Goal: Information Seeking & Learning: Check status

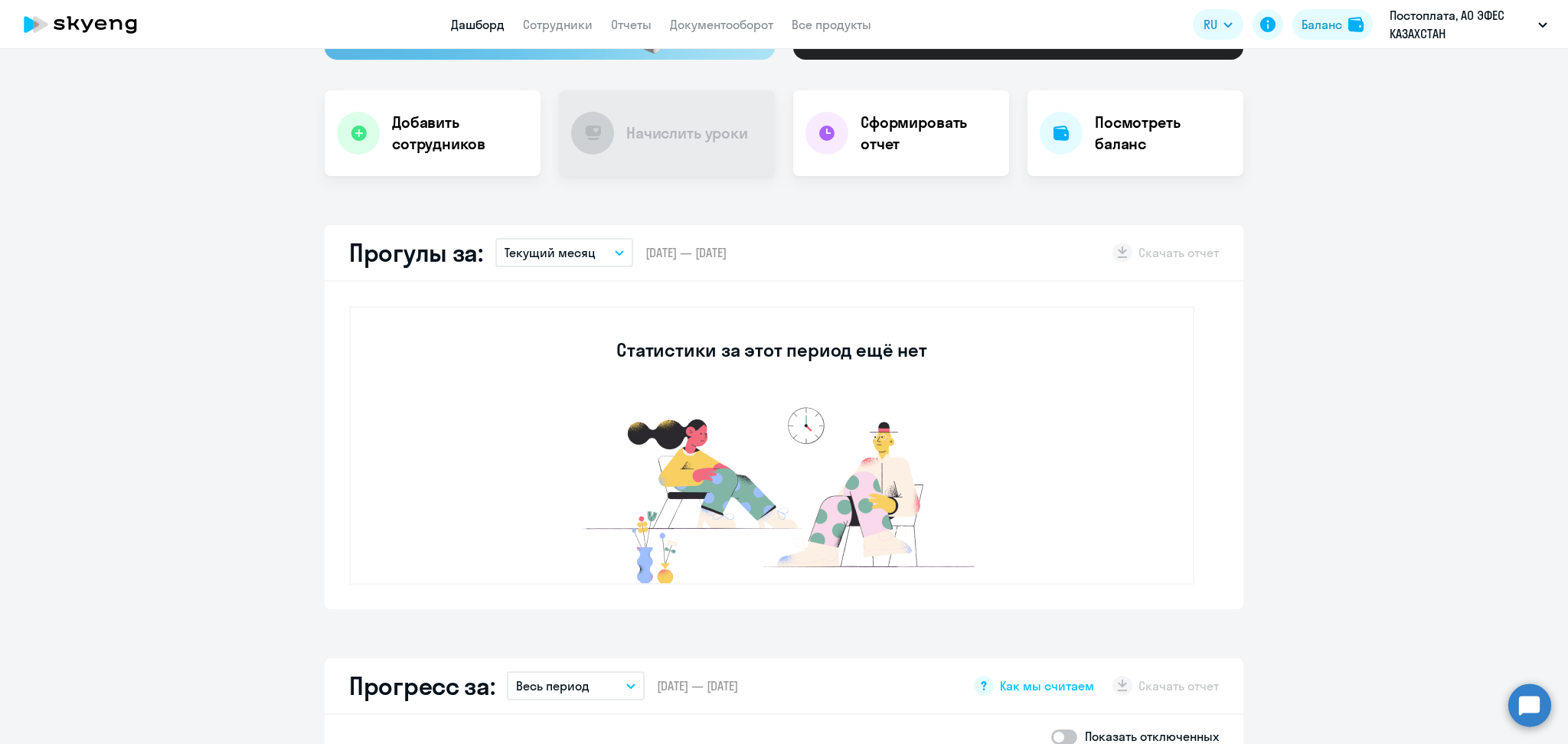
scroll to position [306, 0]
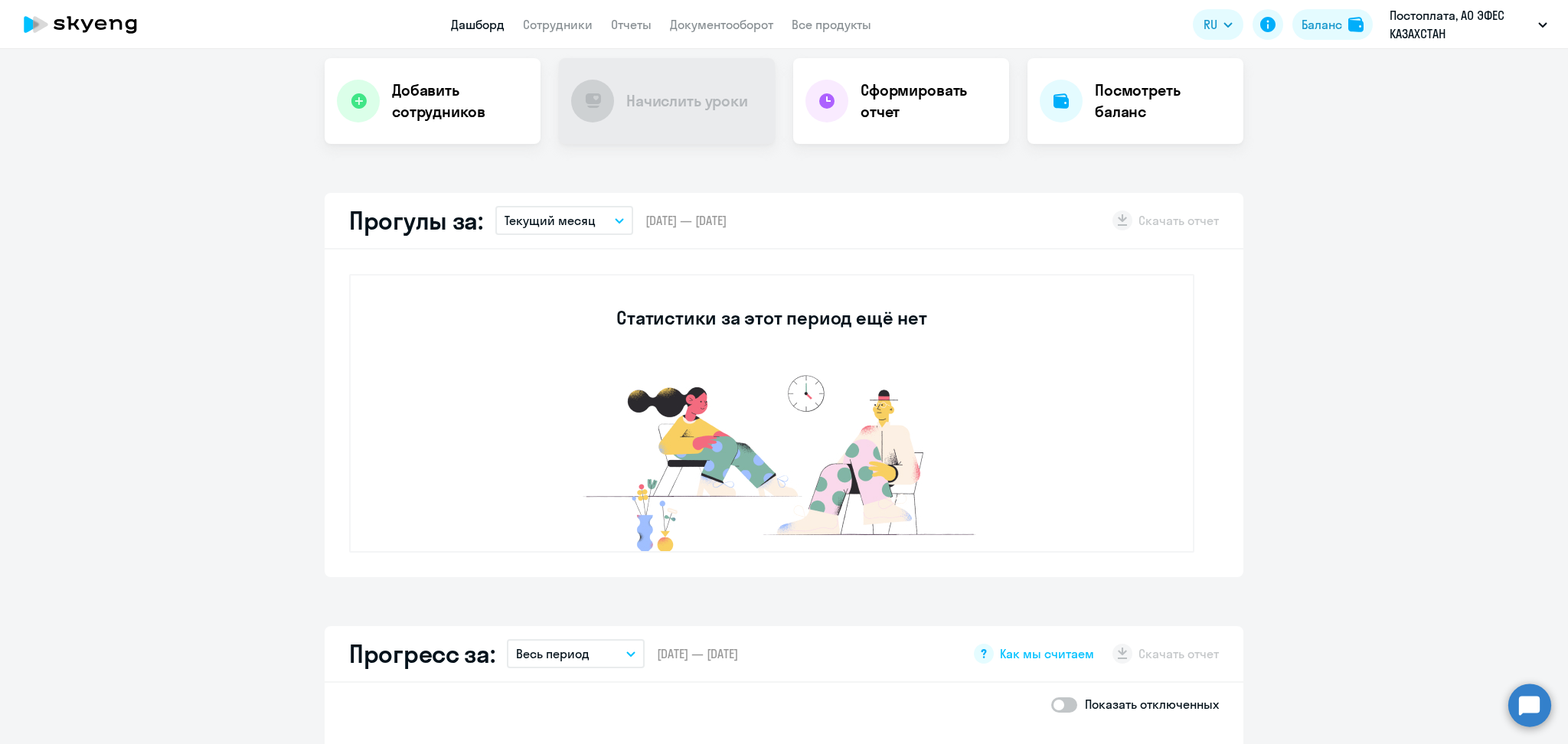
click at [609, 213] on button "Текущий месяц" at bounding box center [564, 220] width 138 height 29
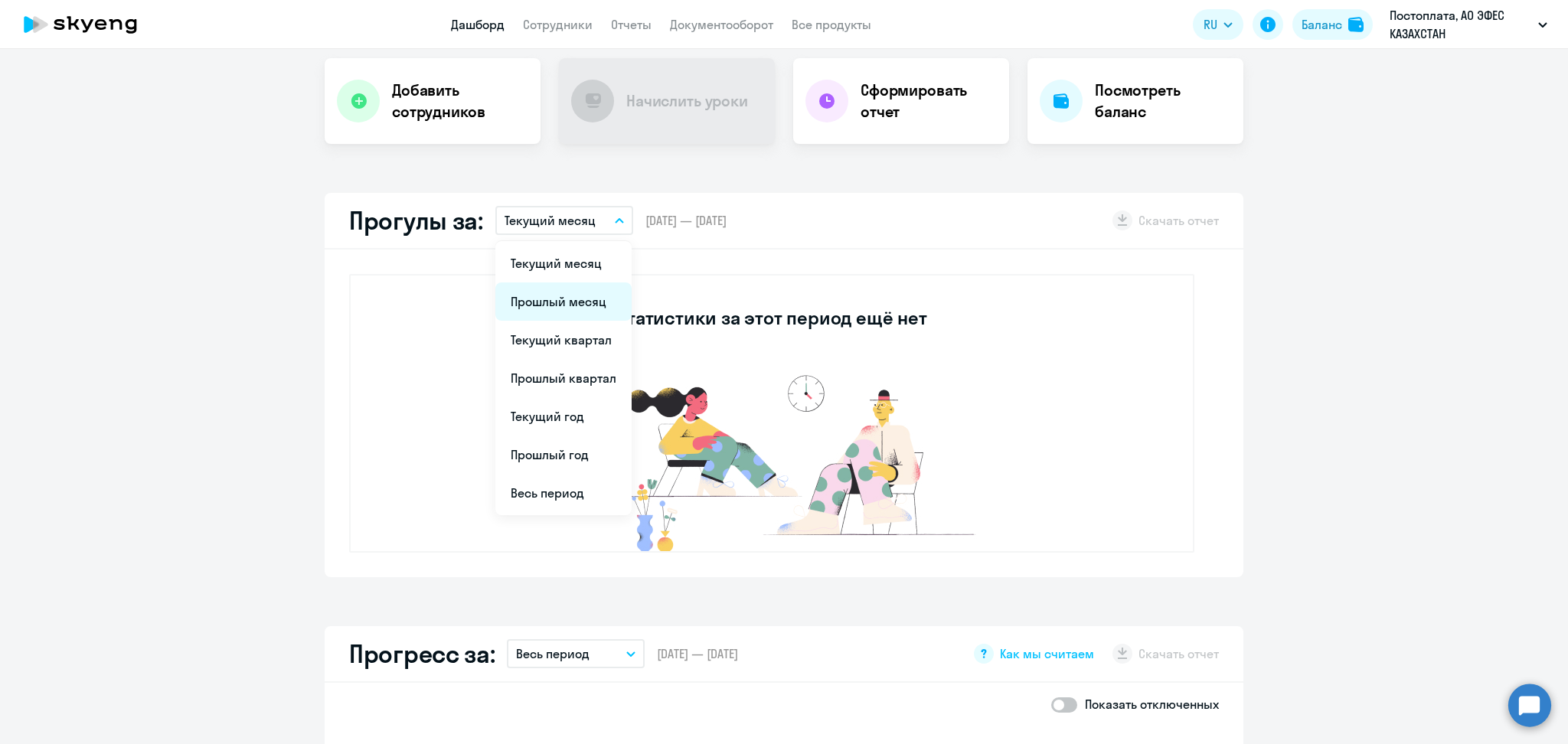
click at [581, 293] on li "Прошлый месяц" at bounding box center [563, 301] width 136 height 39
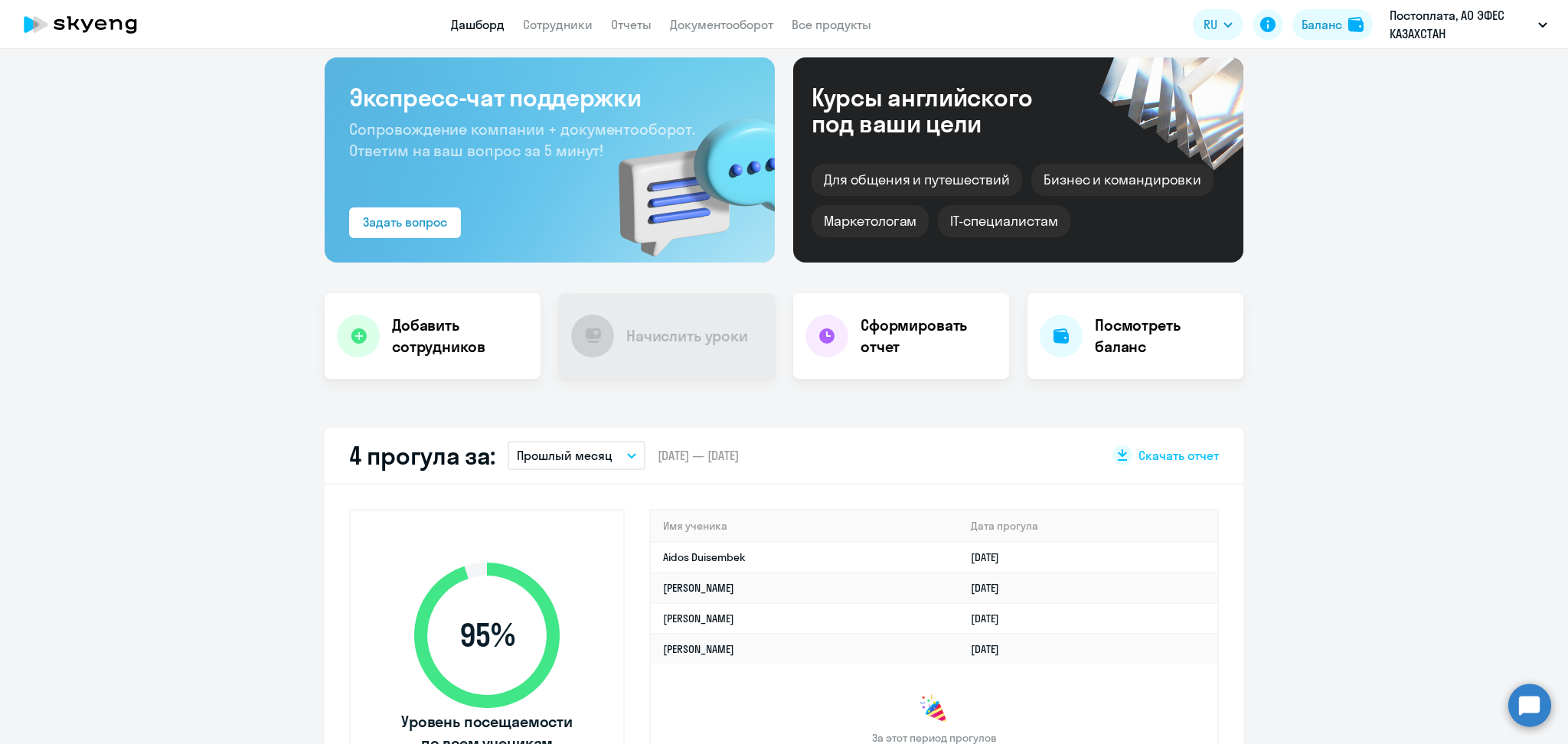
scroll to position [102, 0]
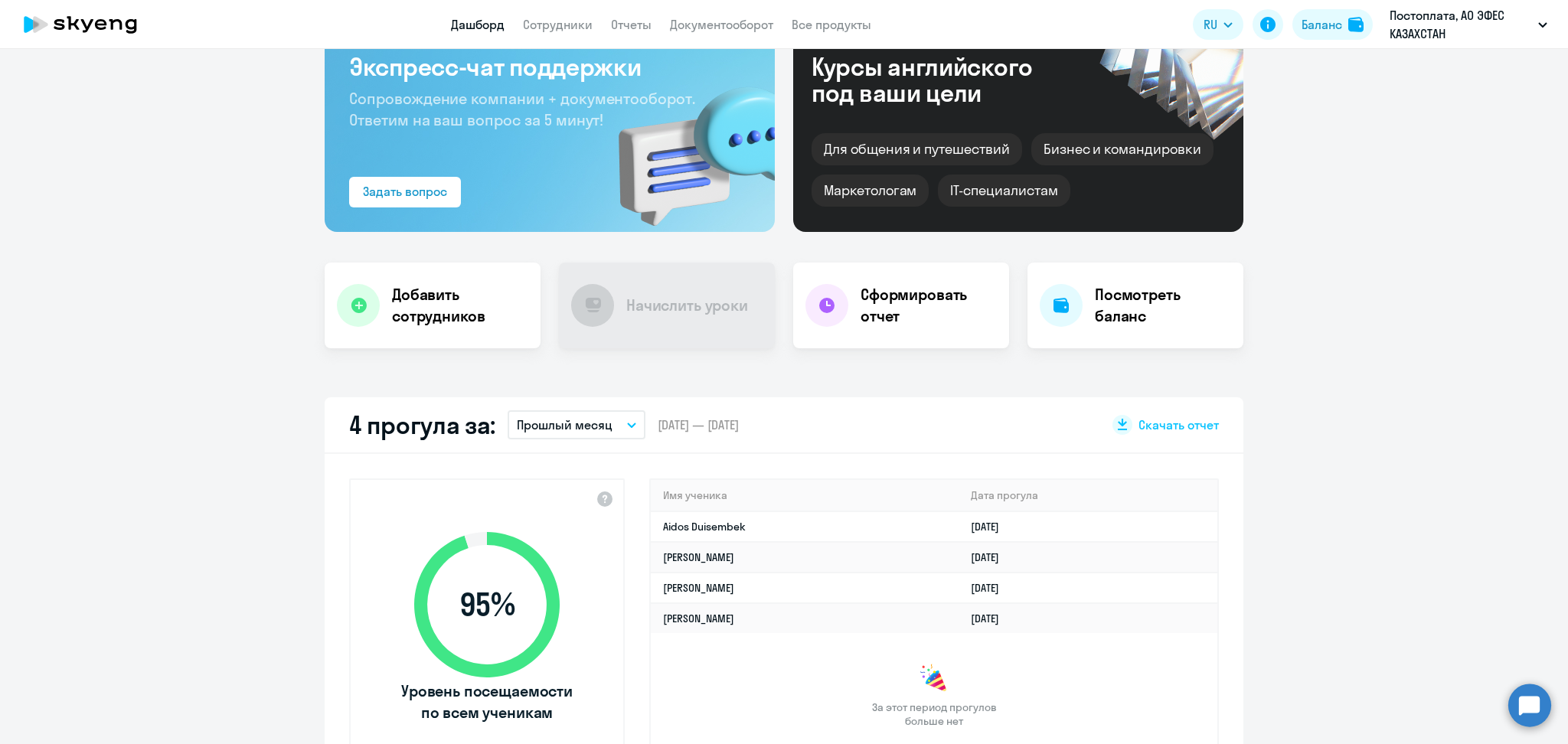
click at [627, 427] on icon "button" at bounding box center [631, 425] width 9 height 6
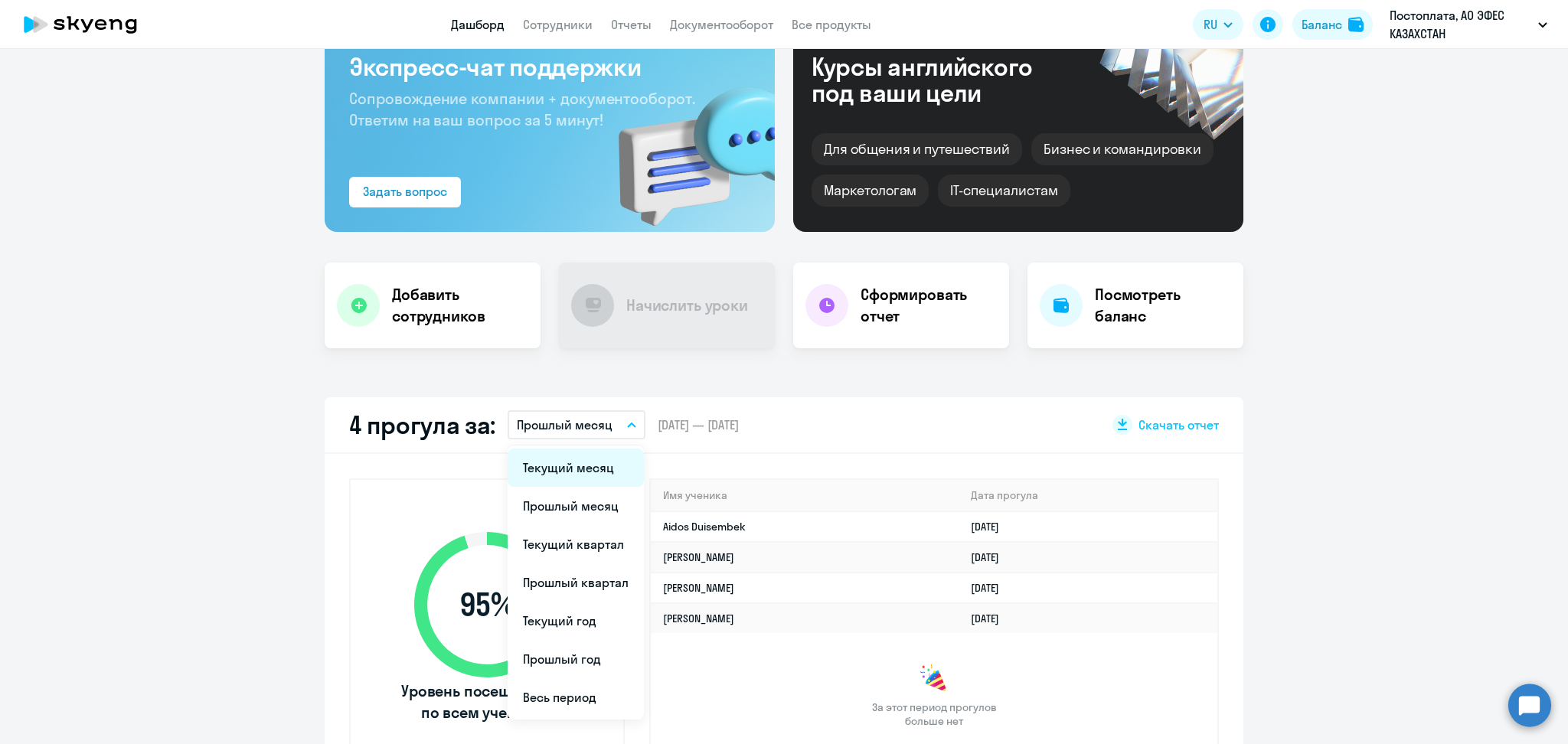
click at [601, 463] on li "Текущий месяц" at bounding box center [576, 468] width 136 height 39
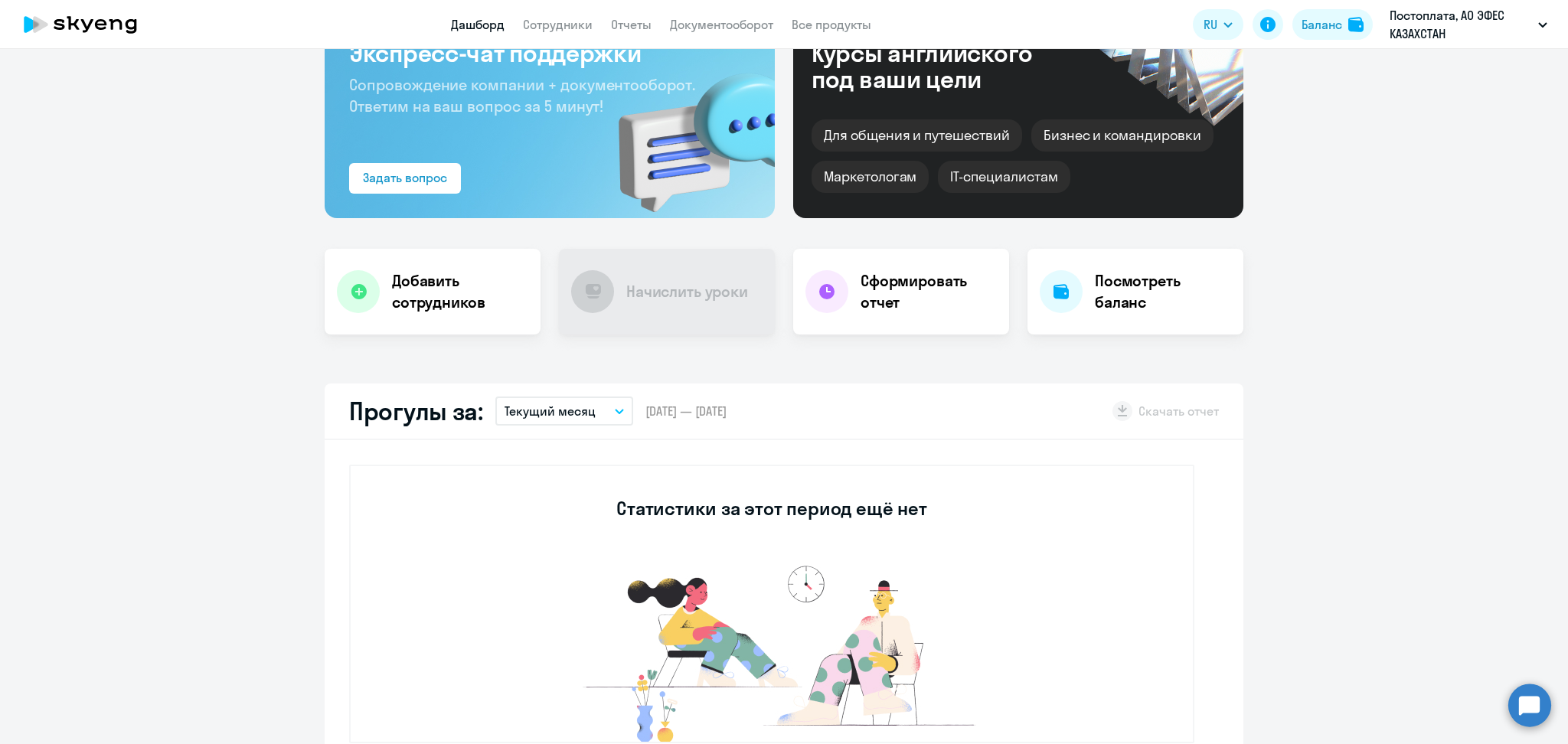
scroll to position [0, 0]
